Goal: Check status: Check status

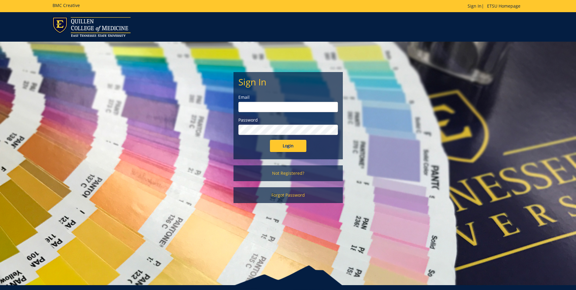
type input "[EMAIL_ADDRESS][DOMAIN_NAME]"
click at [277, 143] on input "Login" at bounding box center [288, 146] width 36 height 12
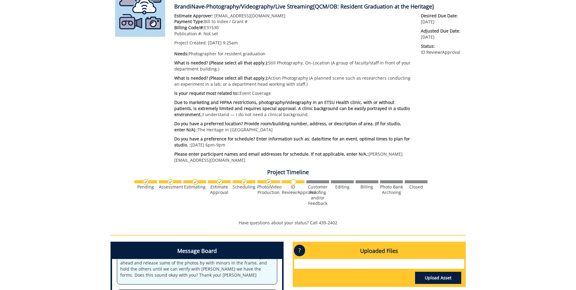
scroll to position [252, 0]
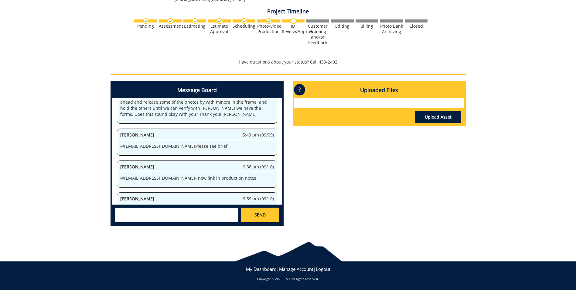
click at [202, 207] on p "@ gougemm@etsu.edu here is the link from those photos :) - https://etsu365-my.s…" at bounding box center [197, 213] width 154 height 12
click at [146, 207] on p "@ gougemm@etsu.edu here is the link from those photos :) - https://etsu365-my.s…" at bounding box center [197, 213] width 154 height 12
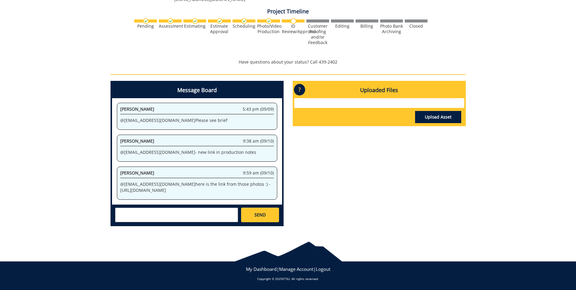
click at [136, 181] on p "@ gougemm@etsu.edu here is the link from those photos :) - https://etsu365-my.s…" at bounding box center [197, 187] width 154 height 12
drag, startPoint x: 120, startPoint y: 172, endPoint x: 139, endPoint y: 189, distance: 25.6
click at [139, 189] on div "Jeremiah Gouge 9:59 am (09/10) @ gougemm@etsu.edu here is the link from those p…" at bounding box center [197, 183] width 160 height 33
drag, startPoint x: 139, startPoint y: 189, endPoint x: 134, endPoint y: 180, distance: 10.9
click at [397, 157] on div "Message Board System 9:25 am (06/03) Welcome to the Project Messenger. All mess…" at bounding box center [288, 156] width 365 height 150
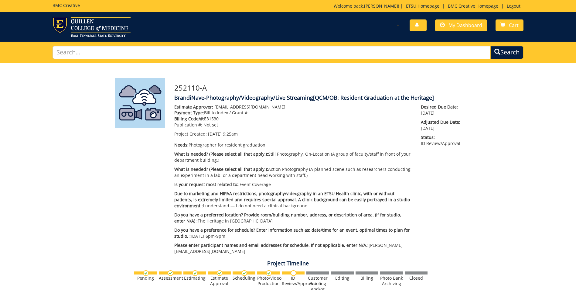
scroll to position [122, 0]
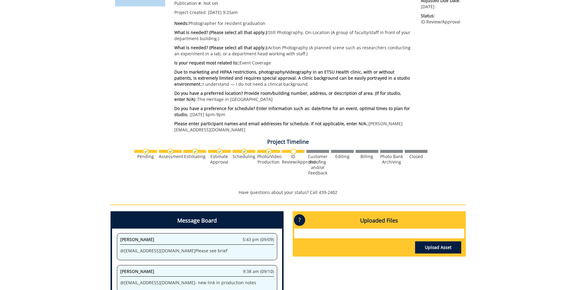
click at [454, 81] on div "Estimate Approver: navebr@etsu.edu Payment Type: Bill to Index / Grant # Billin…" at bounding box center [318, 58] width 296 height 153
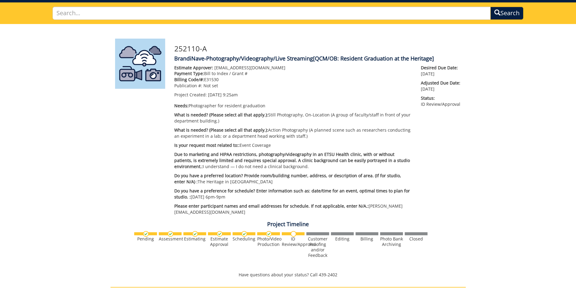
scroll to position [0, 0]
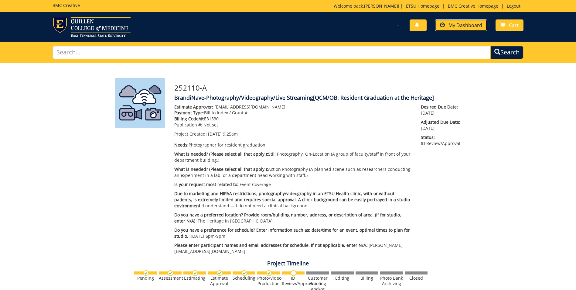
click at [457, 26] on span "My Dashboard" at bounding box center [466, 25] width 34 height 7
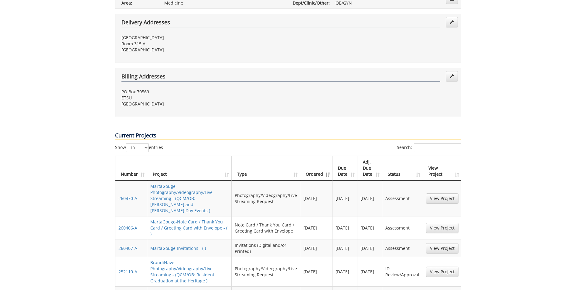
scroll to position [182, 0]
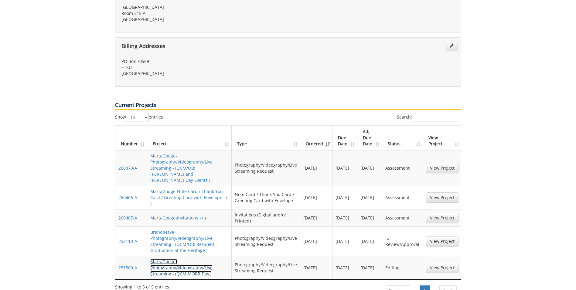
click at [191, 259] on link "MartaGouge-Photography/Videography/Live Streaming - (QCM:MORR Day )" at bounding box center [181, 268] width 62 height 18
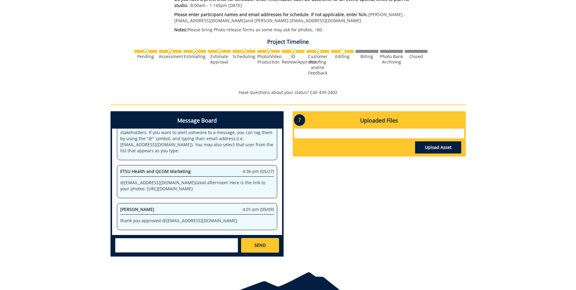
scroll to position [267, 0]
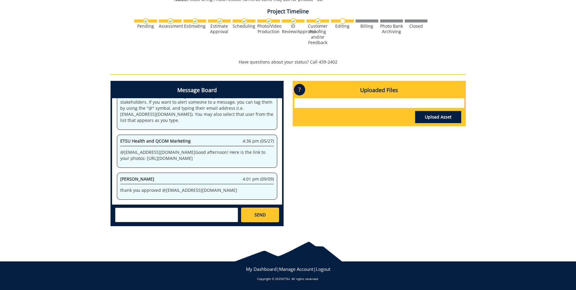
click at [163, 152] on p "@ [EMAIL_ADDRESS][DOMAIN_NAME] Good afternoon! Here is the link to your photos:…" at bounding box center [197, 155] width 154 height 12
click at [121, 149] on p "@ [EMAIL_ADDRESS][DOMAIN_NAME] Good afternoon! Here is the link to your photos:…" at bounding box center [197, 155] width 154 height 12
drag, startPoint x: 121, startPoint y: 141, endPoint x: 183, endPoint y: 152, distance: 63.0
click at [183, 152] on p "@ [EMAIL_ADDRESS][DOMAIN_NAME] Good afternoon! Here is the link to your photos:…" at bounding box center [197, 155] width 154 height 12
drag, startPoint x: 183, startPoint y: 152, endPoint x: 176, endPoint y: 150, distance: 6.6
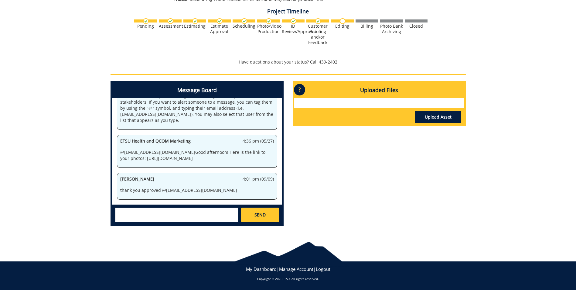
click at [350, 167] on div "Message Board System 12:23 pm (03/04) Welcome to the Project Messenger. All mes…" at bounding box center [288, 156] width 365 height 150
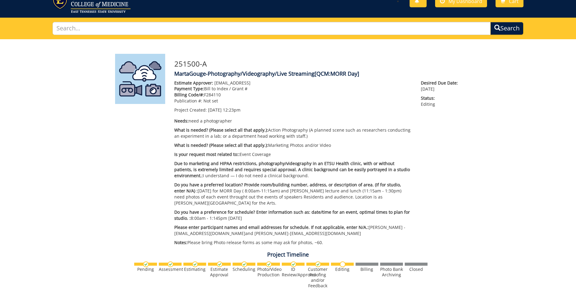
scroll to position [0, 0]
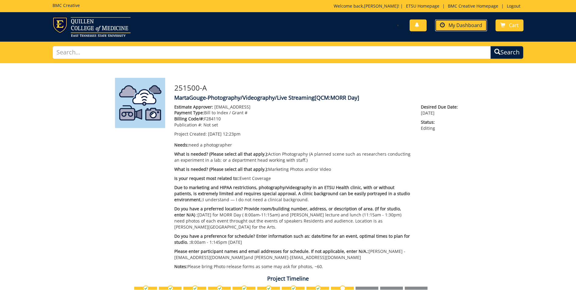
click at [462, 24] on span "My Dashboard" at bounding box center [466, 25] width 34 height 7
